Goal: Task Accomplishment & Management: Use online tool/utility

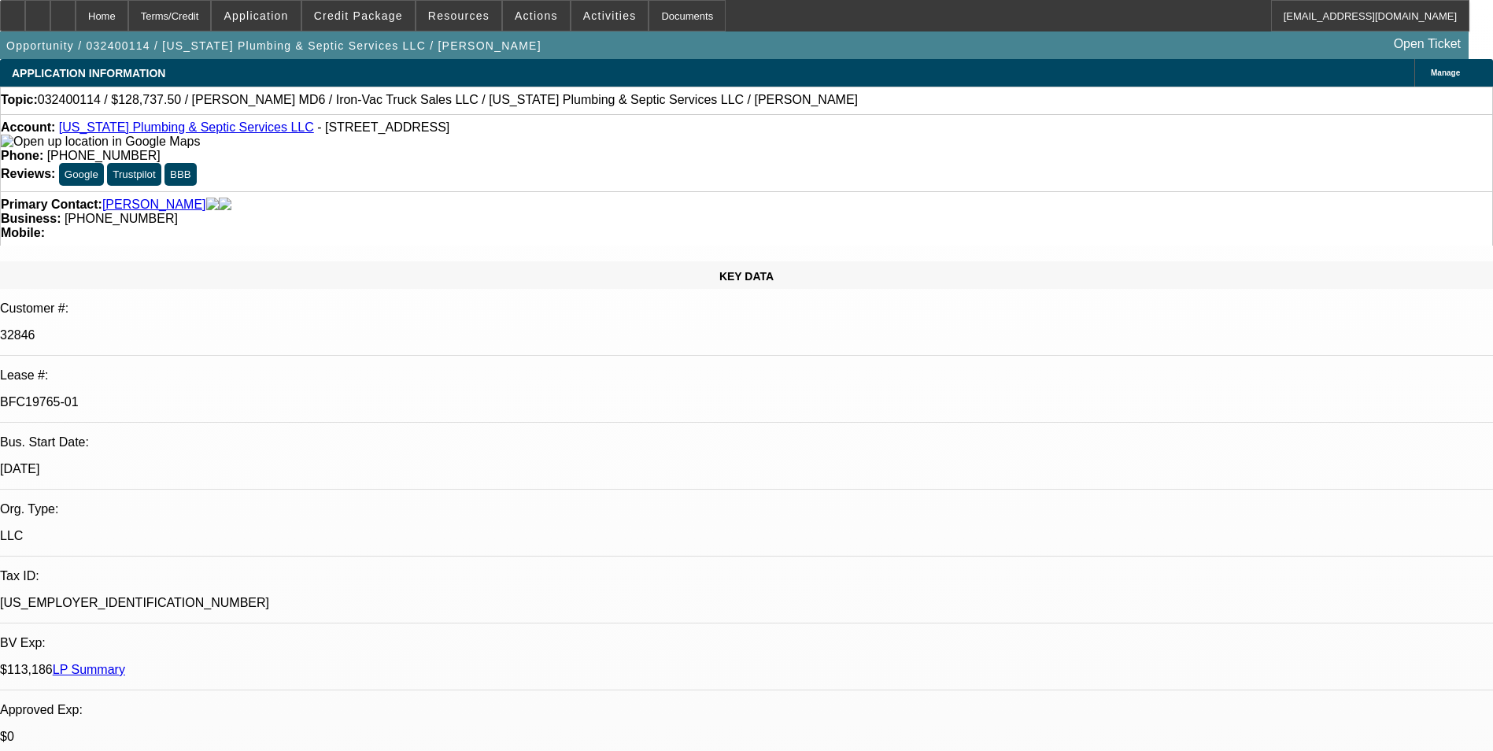
select select "0"
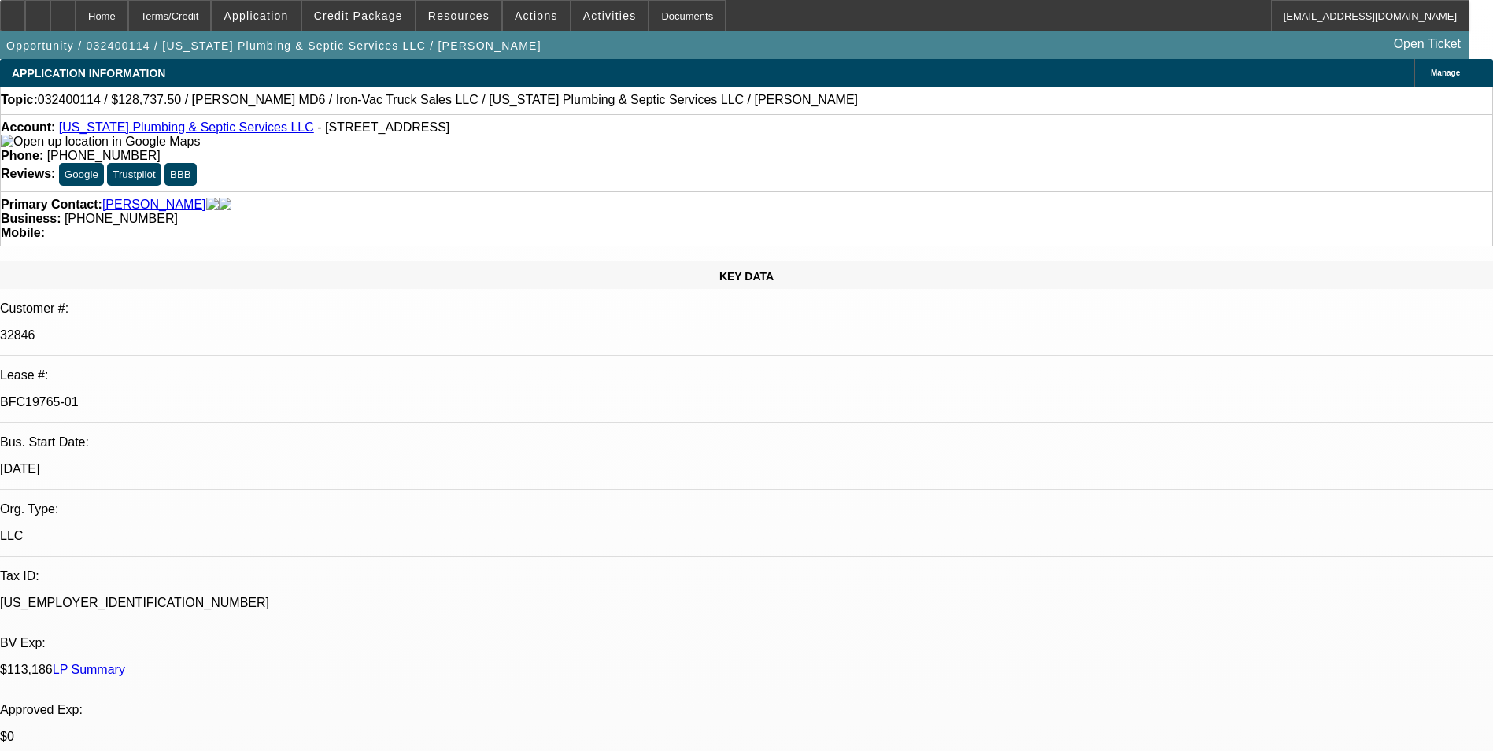
select select "0"
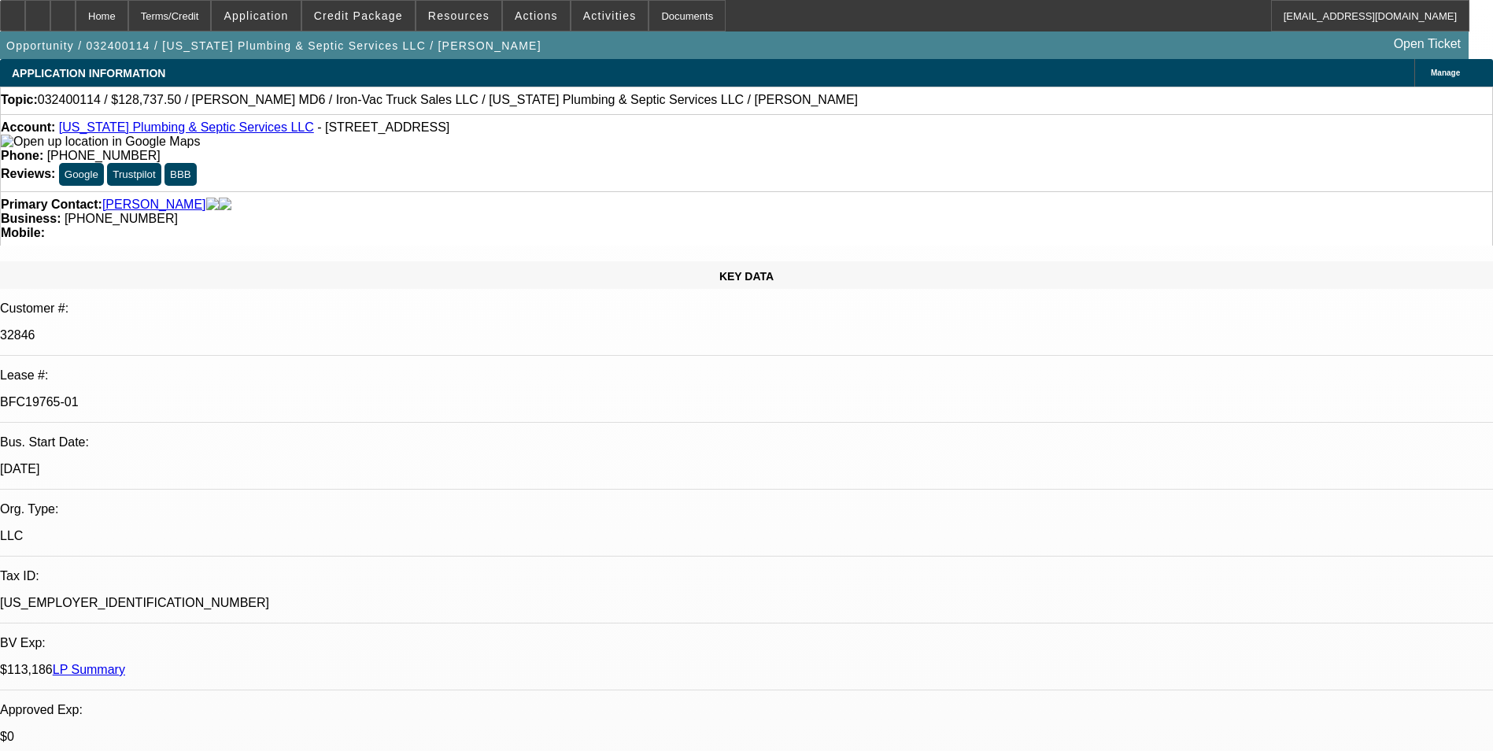
select select "0"
select select "1"
select select "2"
select select "6"
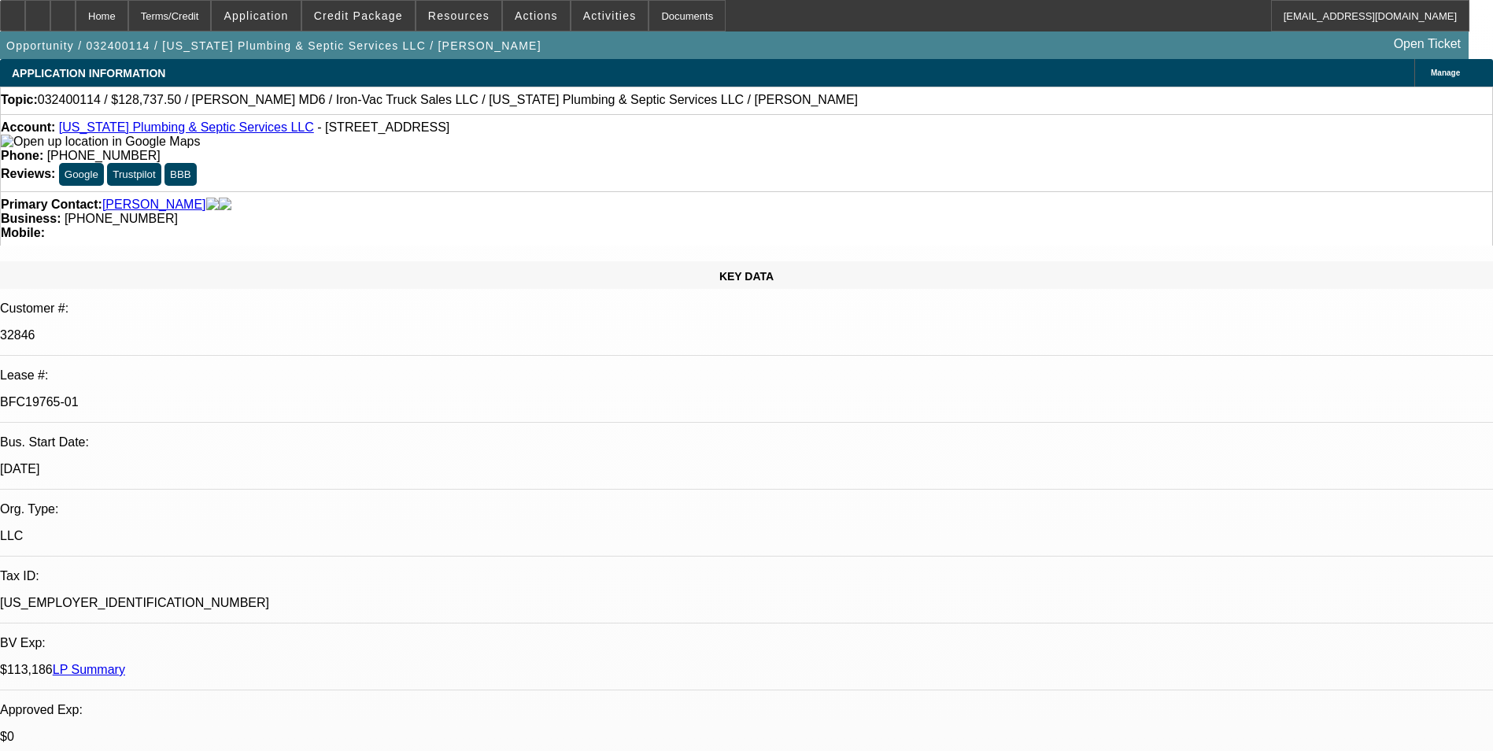
select select "1"
select select "2"
select select "6"
select select "1"
select select "2"
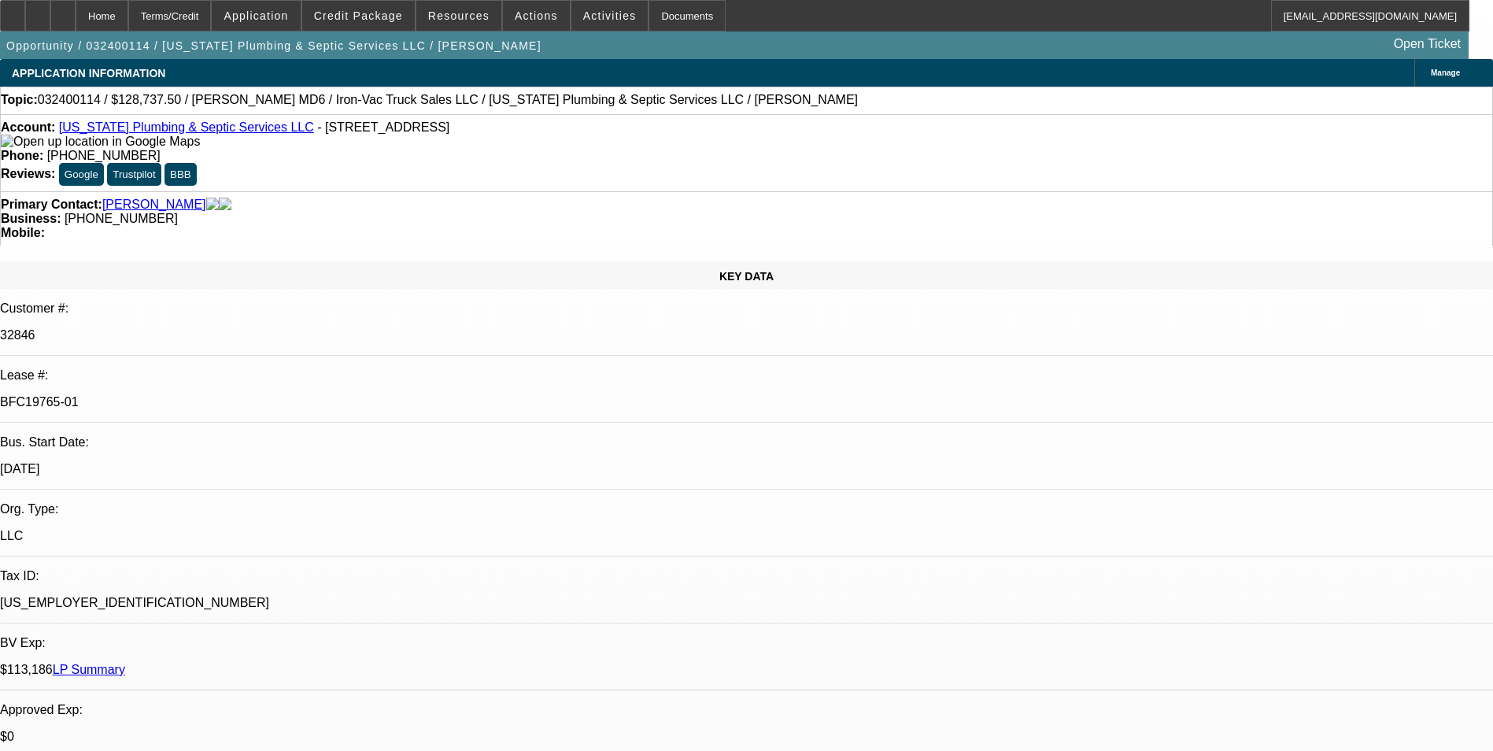
select select "6"
select select "1"
select select "2"
select select "6"
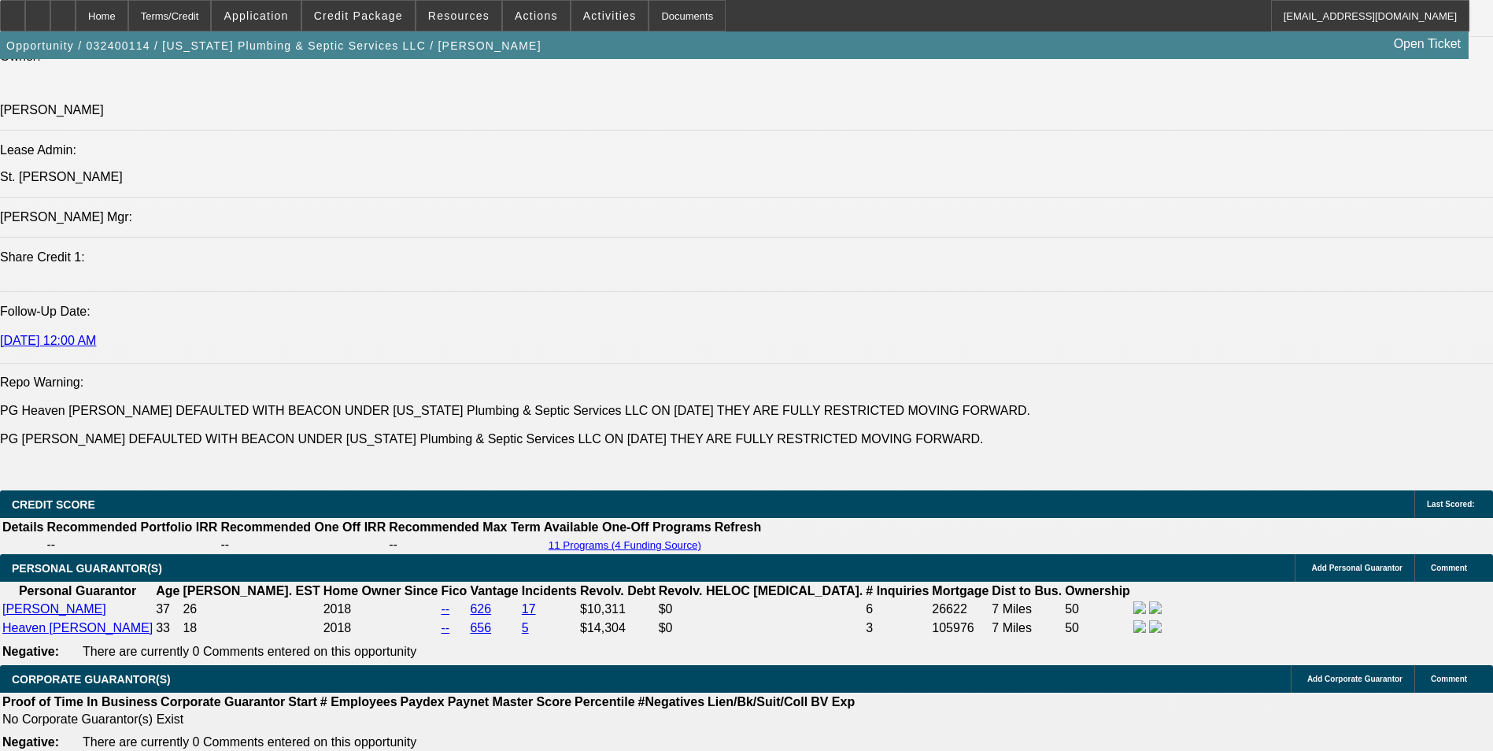
scroll to position [2125, 0]
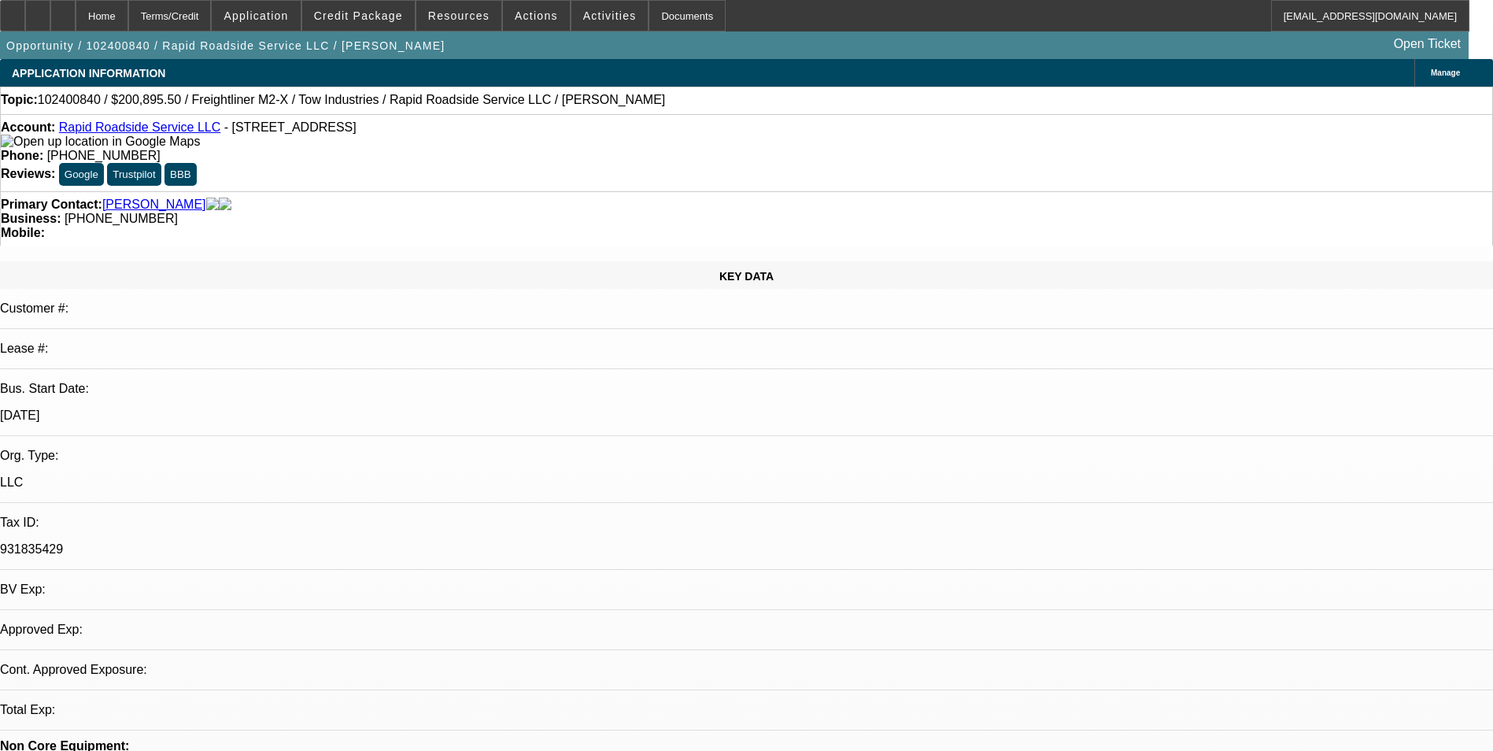
select select "0"
select select "2"
select select "0.1"
select select "1"
select select "2"
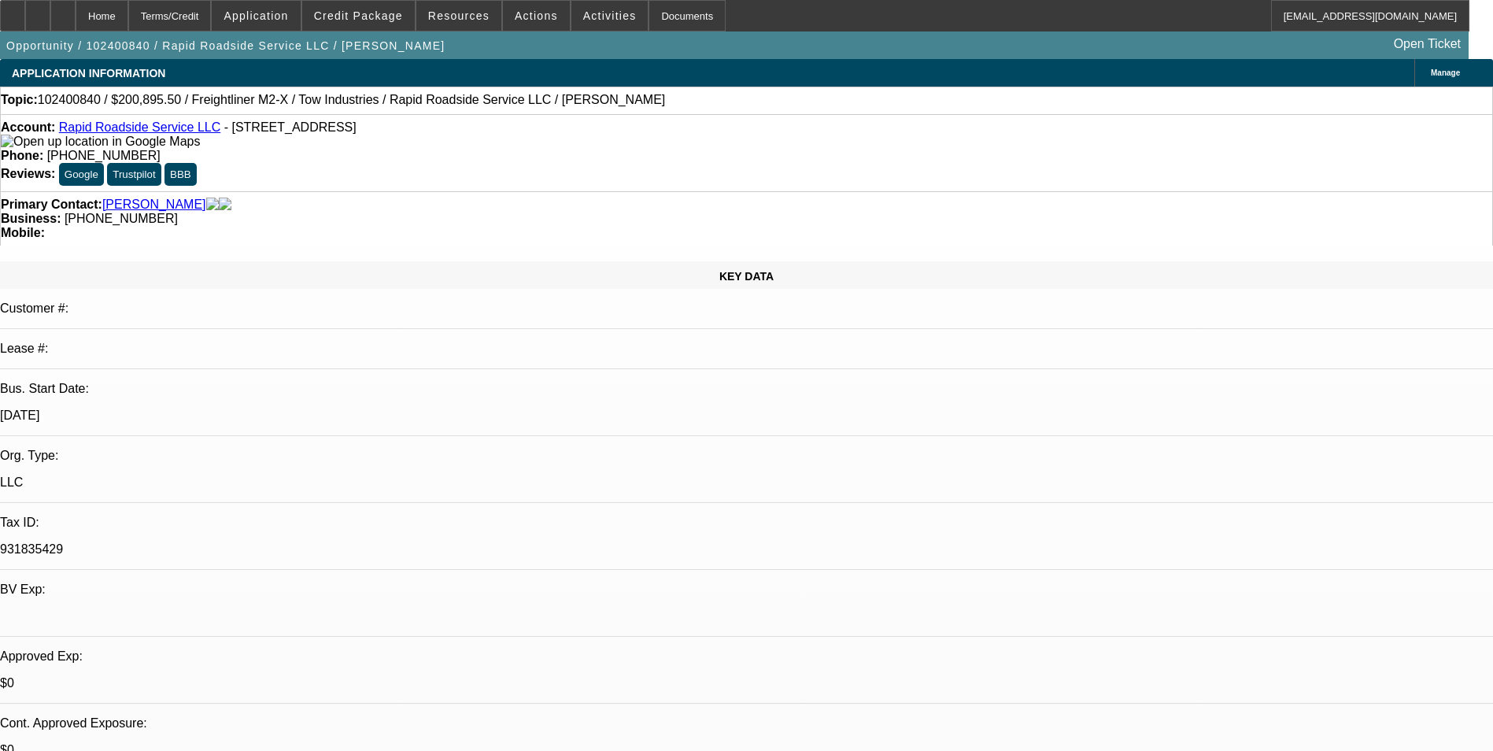
select select "4"
click at [174, 134] on link "Rapid Roadside Service LLC" at bounding box center [139, 126] width 161 height 13
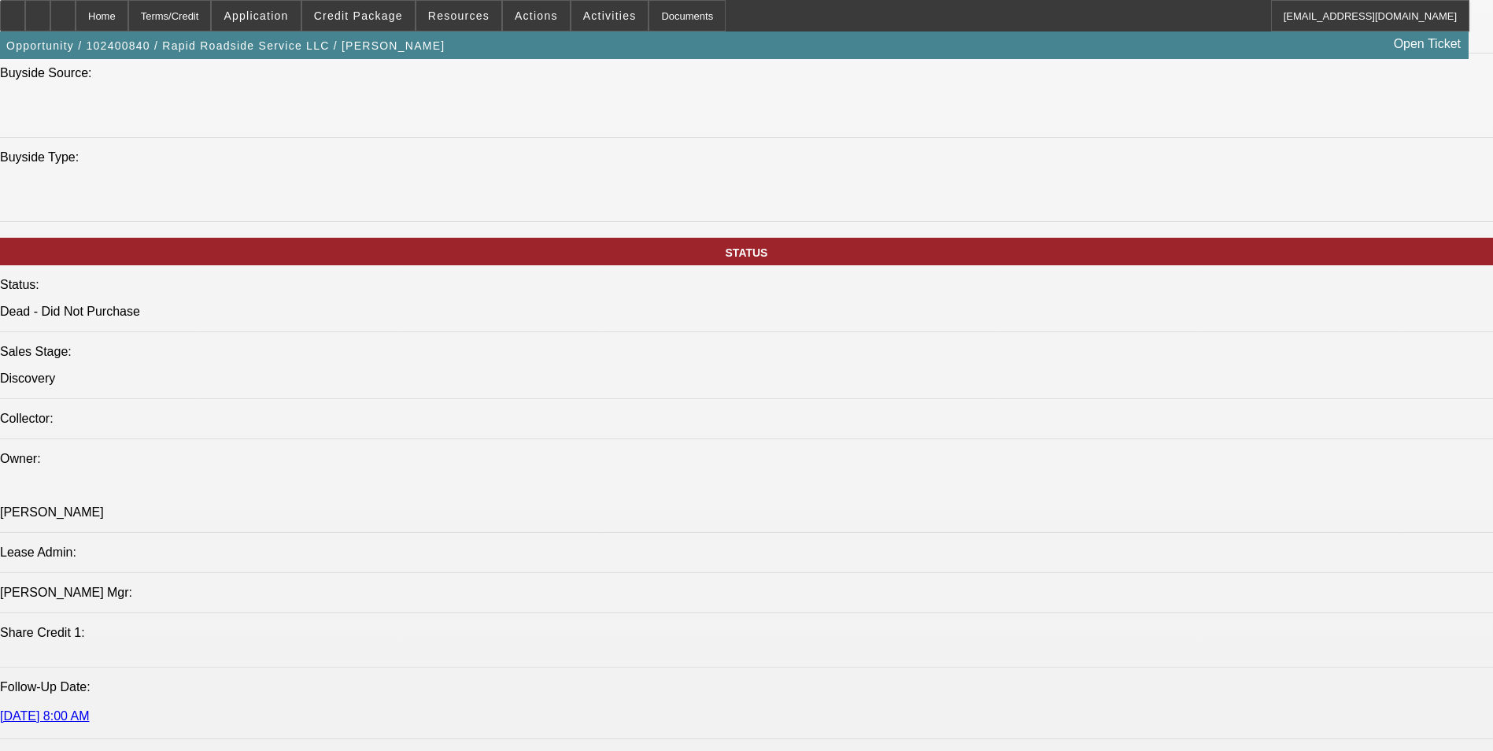
scroll to position [1574, 0]
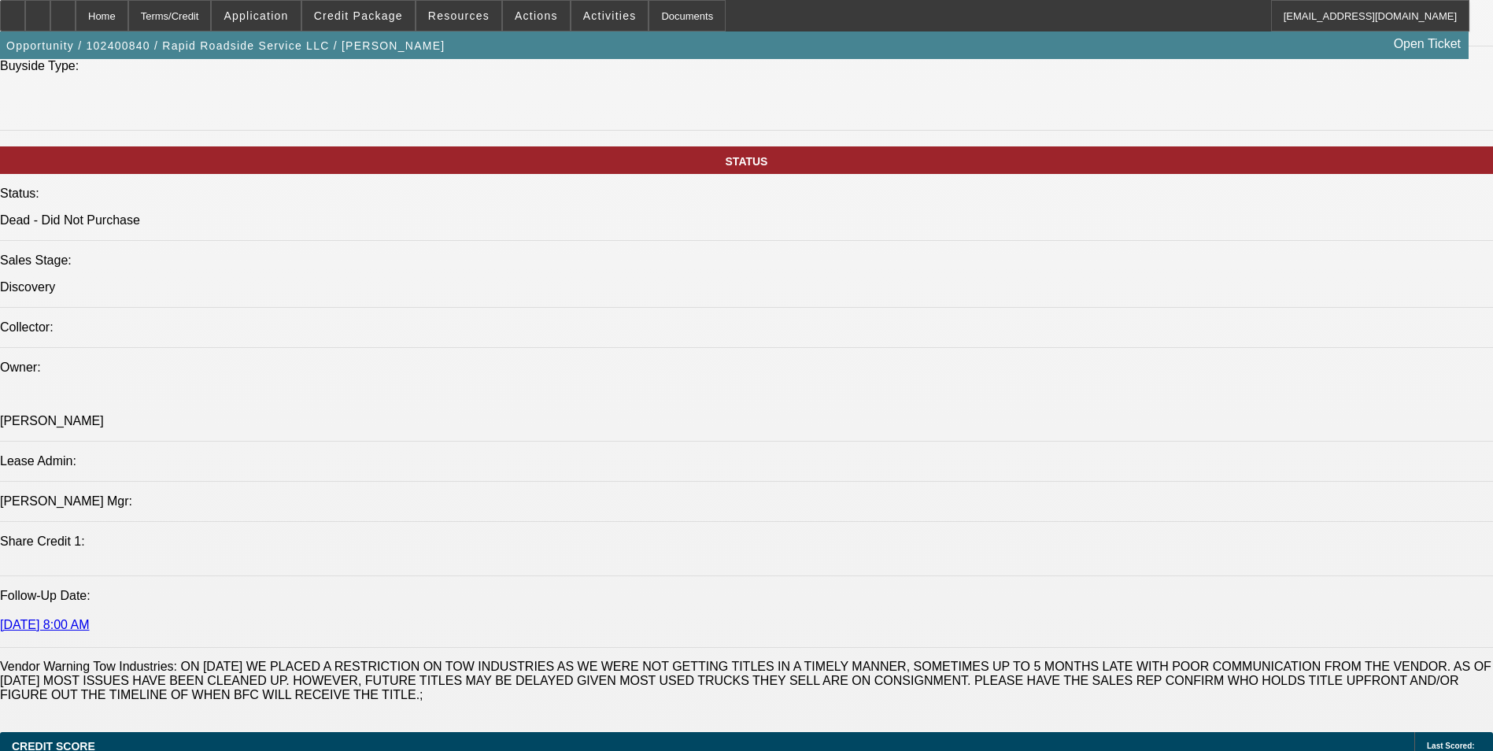
drag, startPoint x: 1190, startPoint y: 331, endPoint x: 1339, endPoint y: 272, distance: 160.1
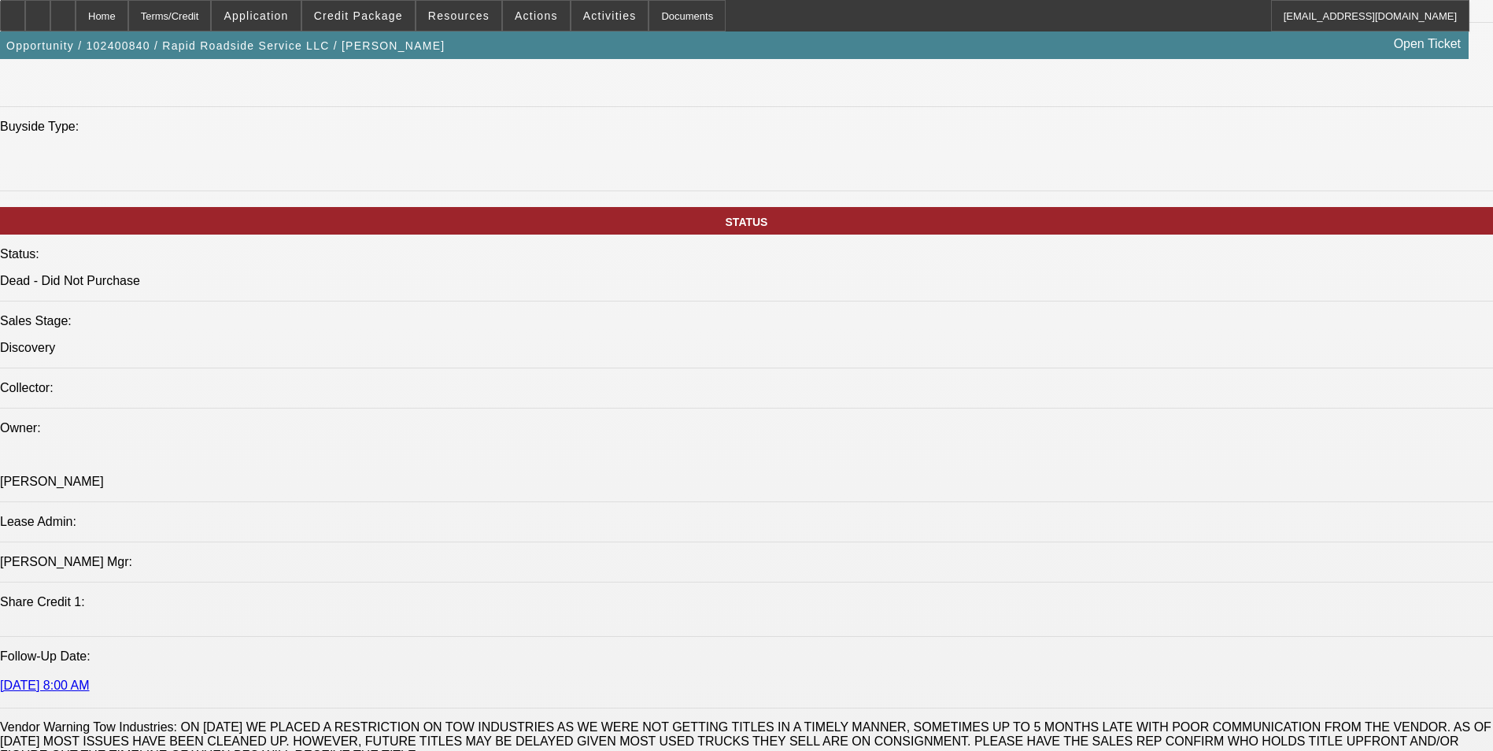
scroll to position [1259, 0]
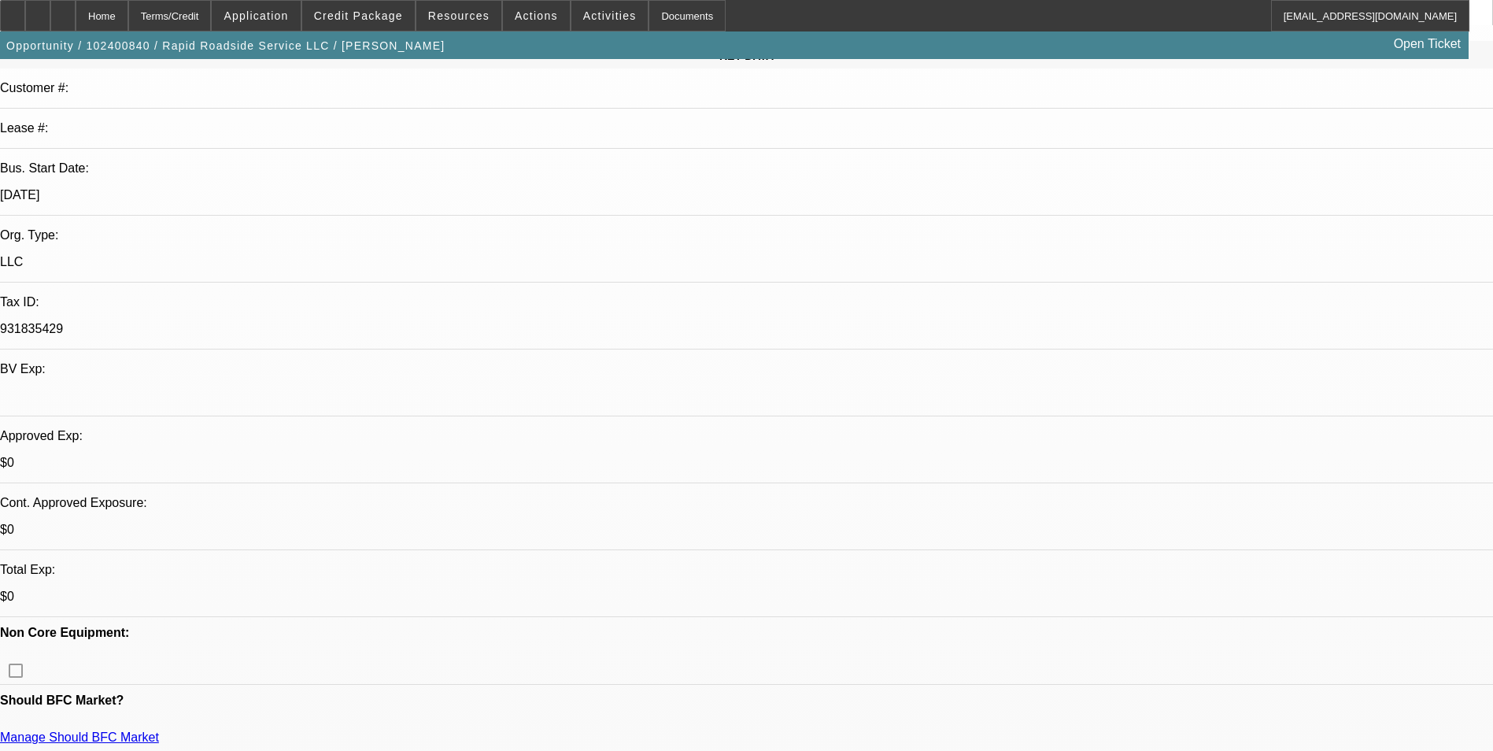
scroll to position [472, 0]
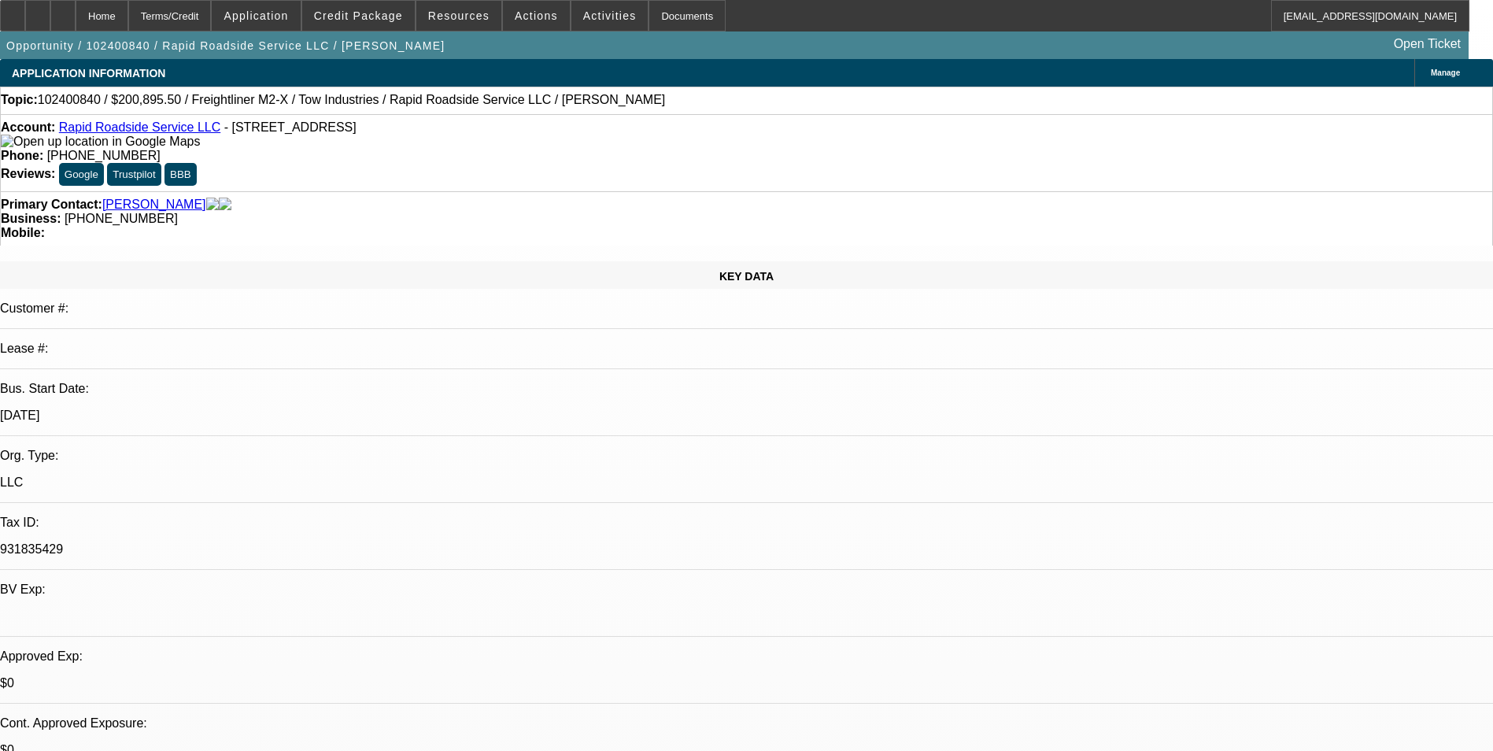
scroll to position [394, 0]
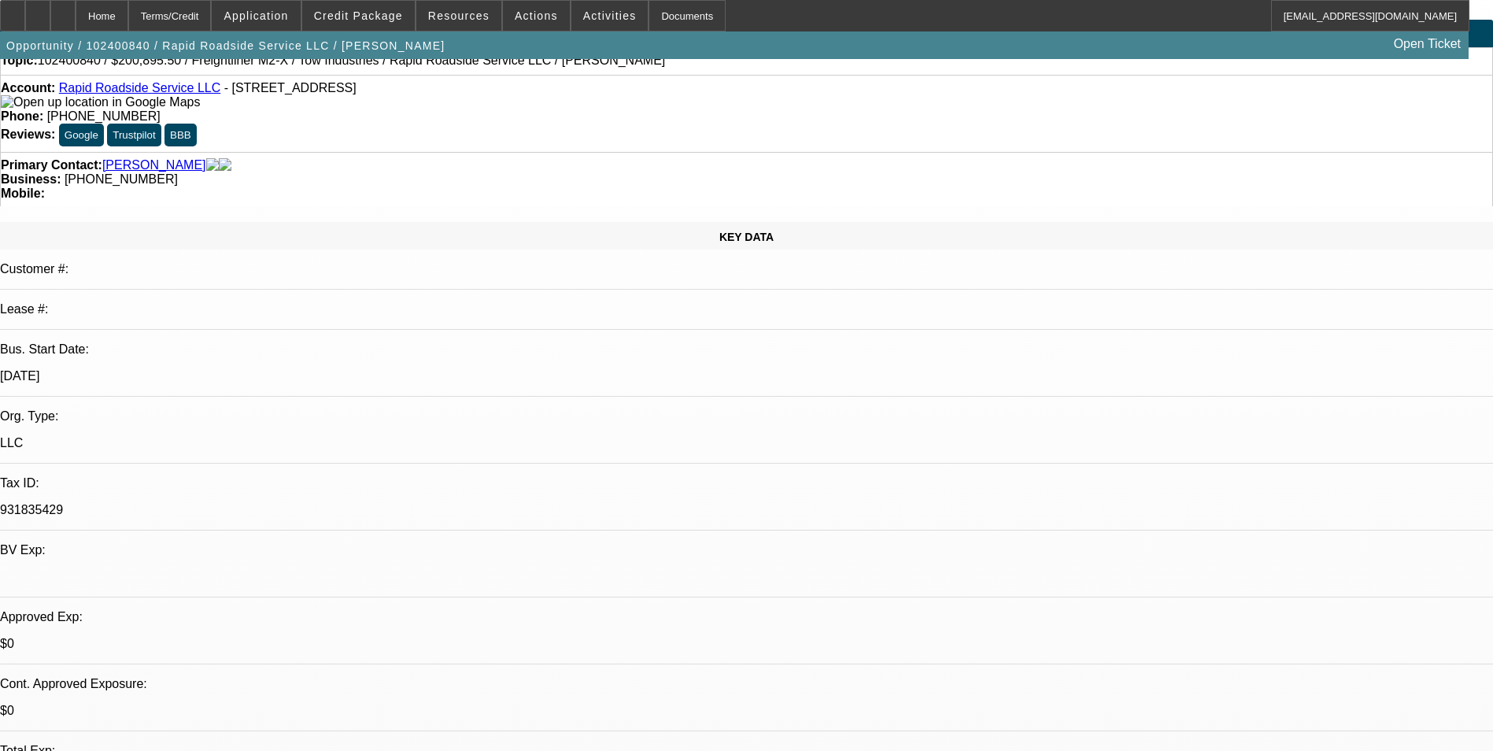
scroll to position [0, 0]
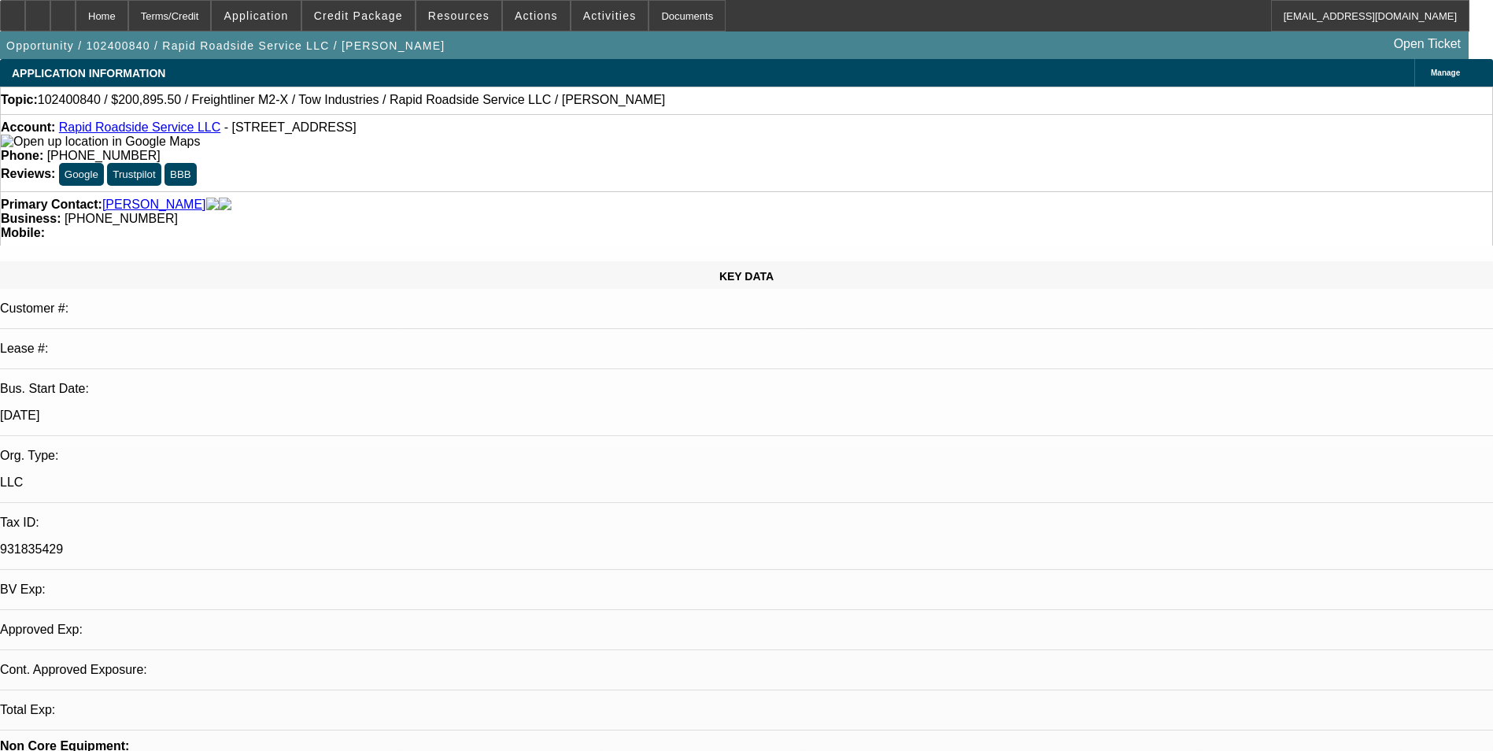
select select "0"
select select "2"
select select "0.1"
select select "1"
select select "2"
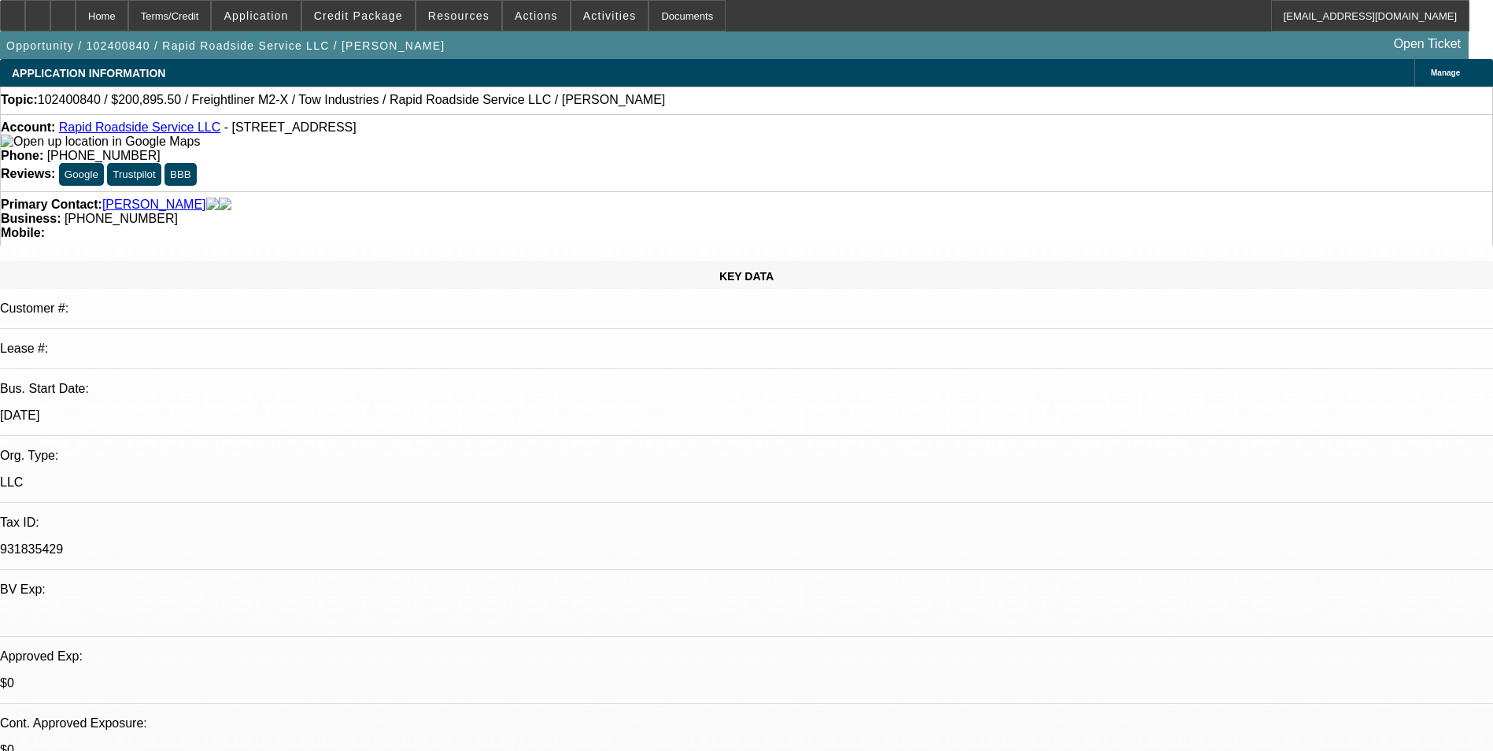
select select "4"
